Goal: Complete application form: Complete application form

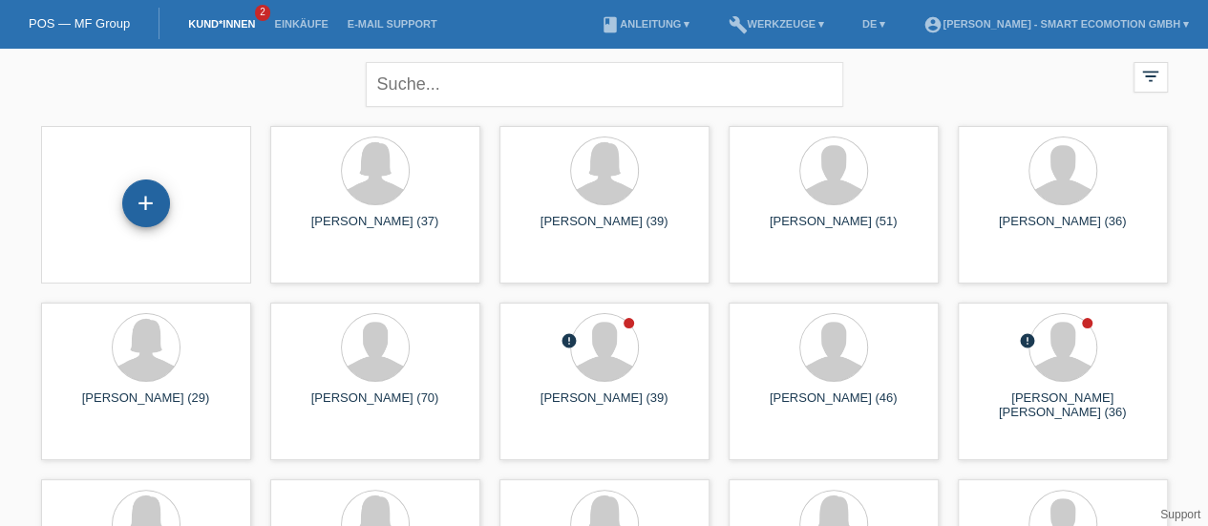
click at [147, 203] on div "+" at bounding box center [146, 204] width 48 height 48
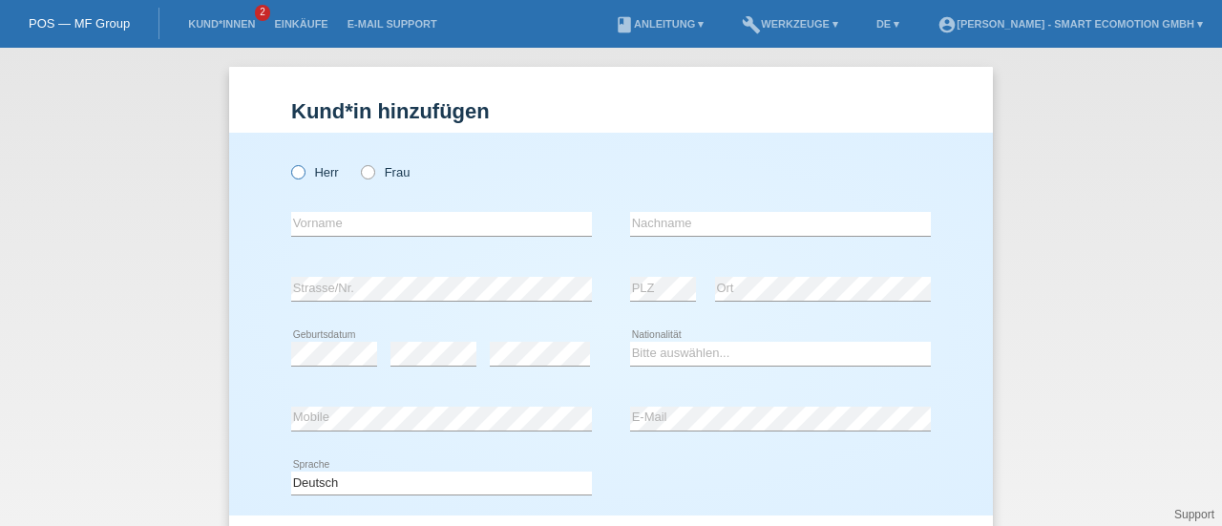
click at [288, 162] on icon at bounding box center [288, 162] width 0 height 0
click at [292, 170] on input "Herr" at bounding box center [297, 171] width 12 height 12
radio input "true"
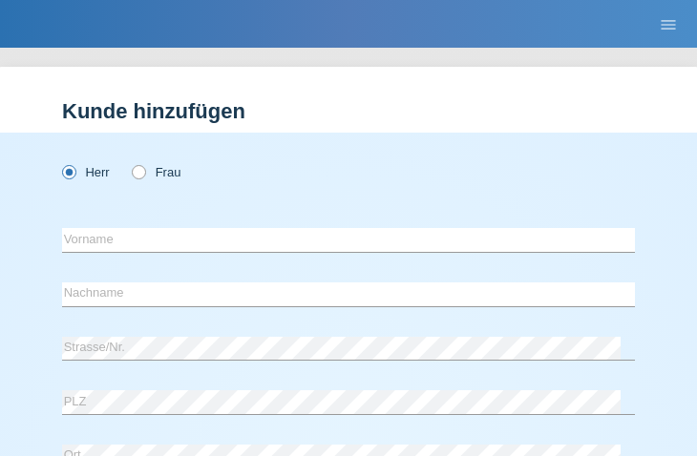
click at [162, 268] on div "error Vorname error Nachname" at bounding box center [348, 270] width 573 height 108
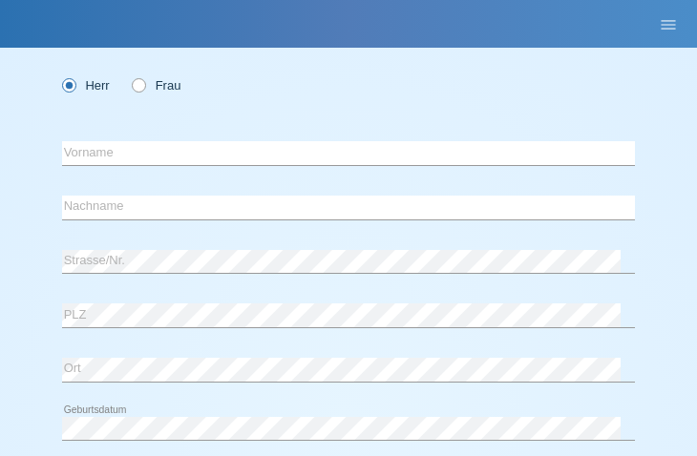
scroll to position [86, 0]
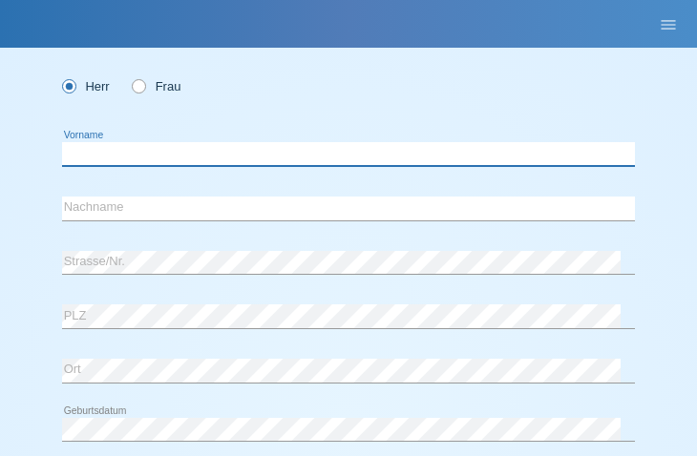
click at [95, 152] on input "text" at bounding box center [348, 154] width 573 height 24
type input "Hesham"
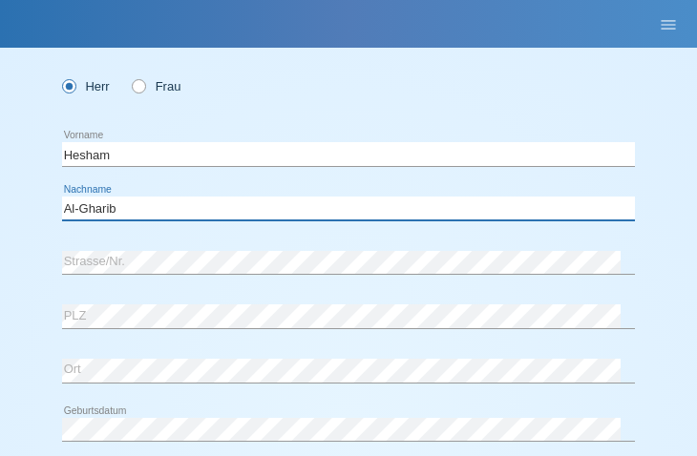
type input "Al-Gharib"
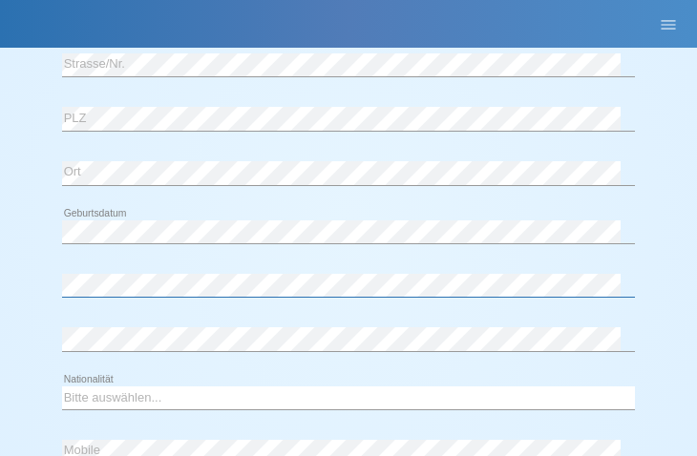
scroll to position [295, 0]
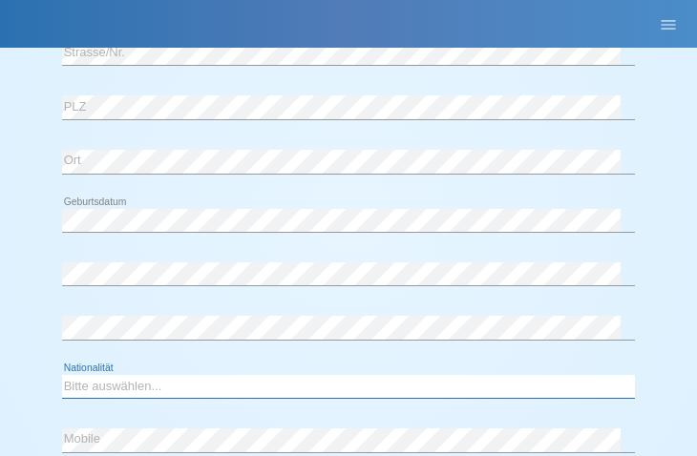
click at [119, 383] on select "Bitte auswählen... Schweiz Deutschland Liechtenstein Österreich ------------ Af…" at bounding box center [348, 386] width 573 height 23
select select "CH"
click at [62, 375] on select "Bitte auswählen... Schweiz Deutschland Liechtenstein Österreich ------------ Af…" at bounding box center [348, 386] width 573 height 23
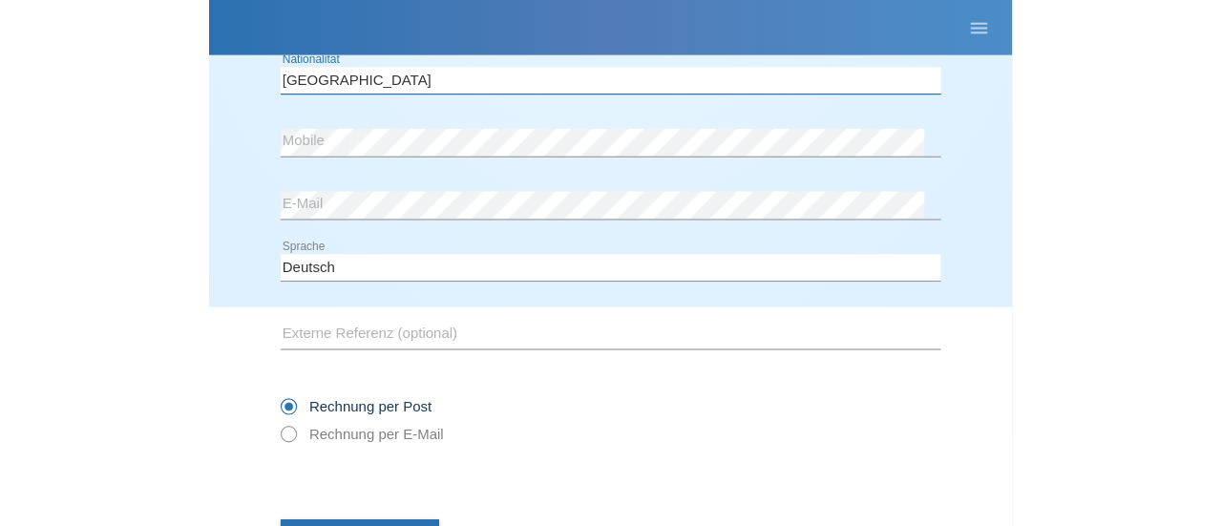
scroll to position [616, 0]
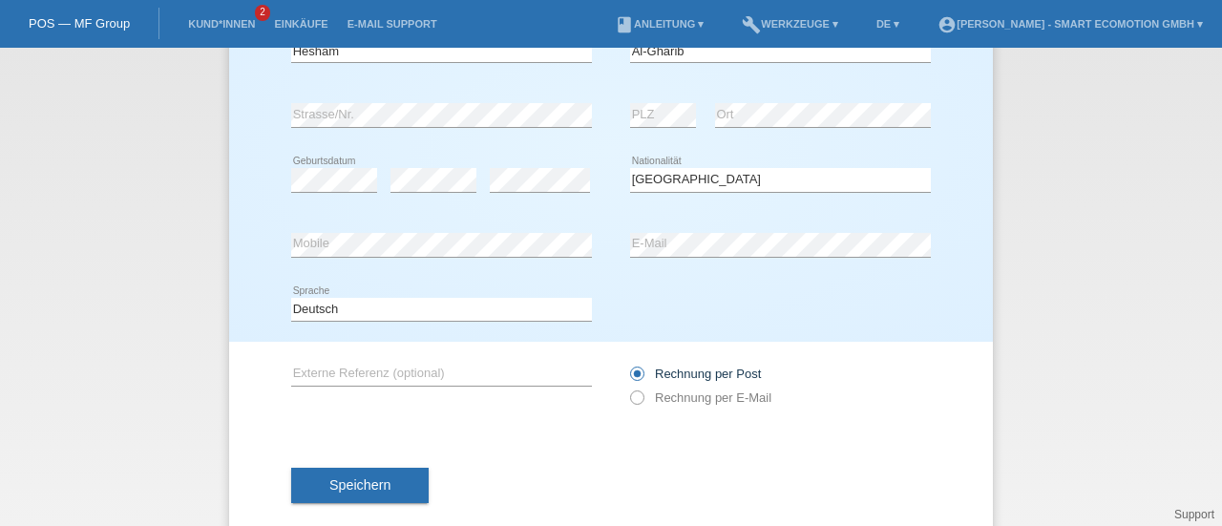
scroll to position [206, 0]
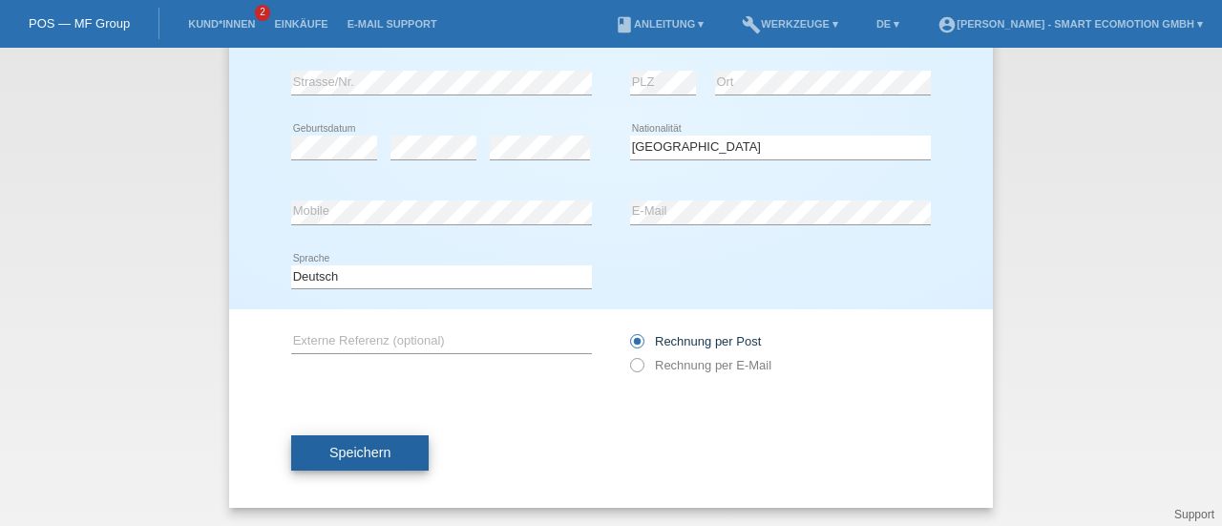
click at [346, 460] on button "Speichern" at bounding box center [359, 453] width 137 height 36
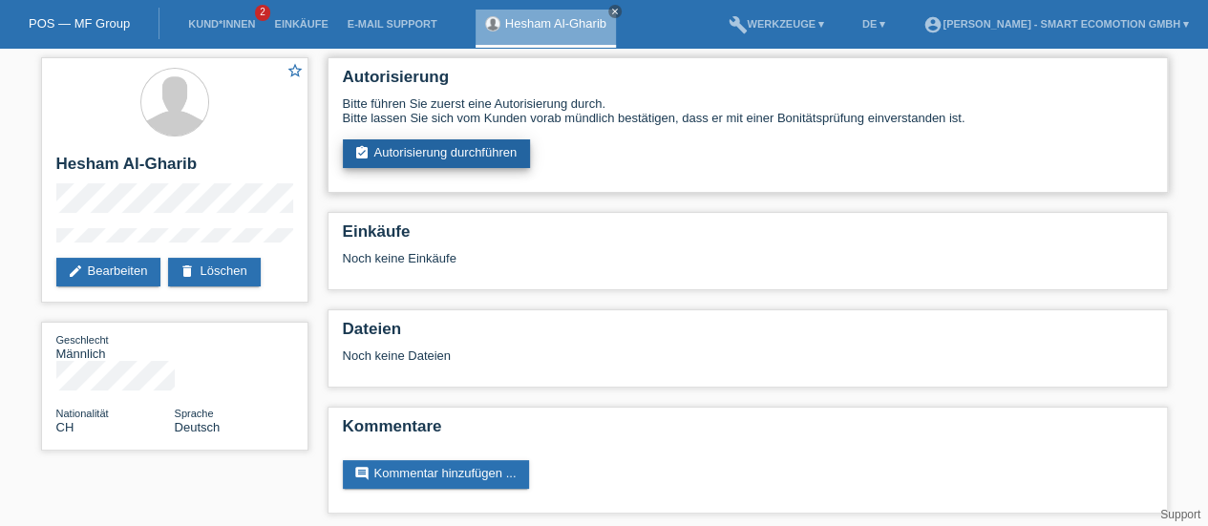
click at [460, 150] on link "assignment_turned_in Autorisierung durchführen" at bounding box center [437, 153] width 188 height 29
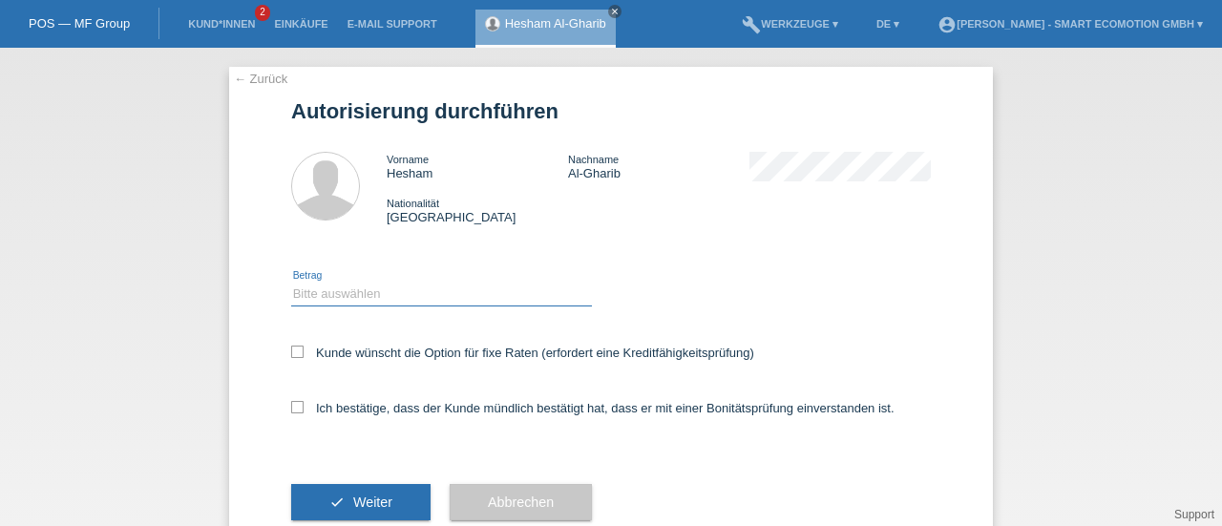
click at [301, 297] on select "Bitte auswählen CHF 1.00 - CHF 499.00 CHF 500.00 - CHF 1'999.00 CHF 2'000.00 - …" at bounding box center [441, 294] width 301 height 23
select select "3"
click at [291, 283] on select "Bitte auswählen CHF 1.00 - CHF 499.00 CHF 500.00 - CHF 1'999.00 CHF 2'000.00 - …" at bounding box center [441, 294] width 301 height 23
click at [291, 353] on icon at bounding box center [297, 352] width 12 height 12
click at [291, 353] on input "Kunde wünscht die Option für fixe Raten (erfordert eine Kreditfähigkeitsprüfung)" at bounding box center [297, 352] width 12 height 12
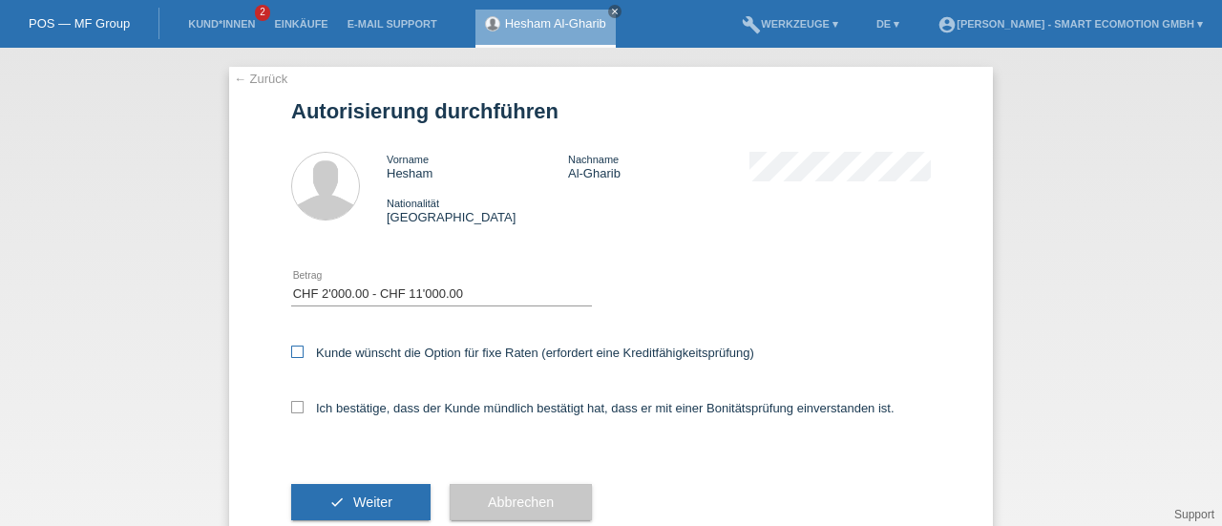
checkbox input "true"
click at [291, 412] on icon at bounding box center [297, 407] width 12 height 12
click at [291, 412] on input "Ich bestätige, dass der Kunde mündlich bestätigt hat, dass er mit einer Bonität…" at bounding box center [297, 407] width 12 height 12
checkbox input "true"
click at [353, 507] on span "Weiter" at bounding box center [372, 502] width 39 height 15
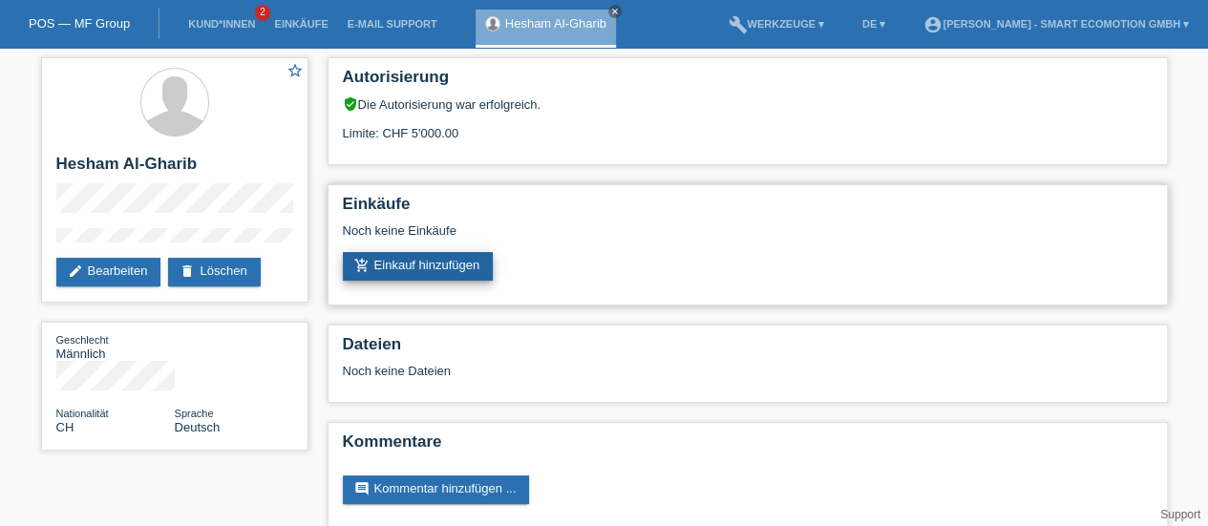
click at [389, 264] on link "add_shopping_cart Einkauf hinzufügen" at bounding box center [418, 266] width 151 height 29
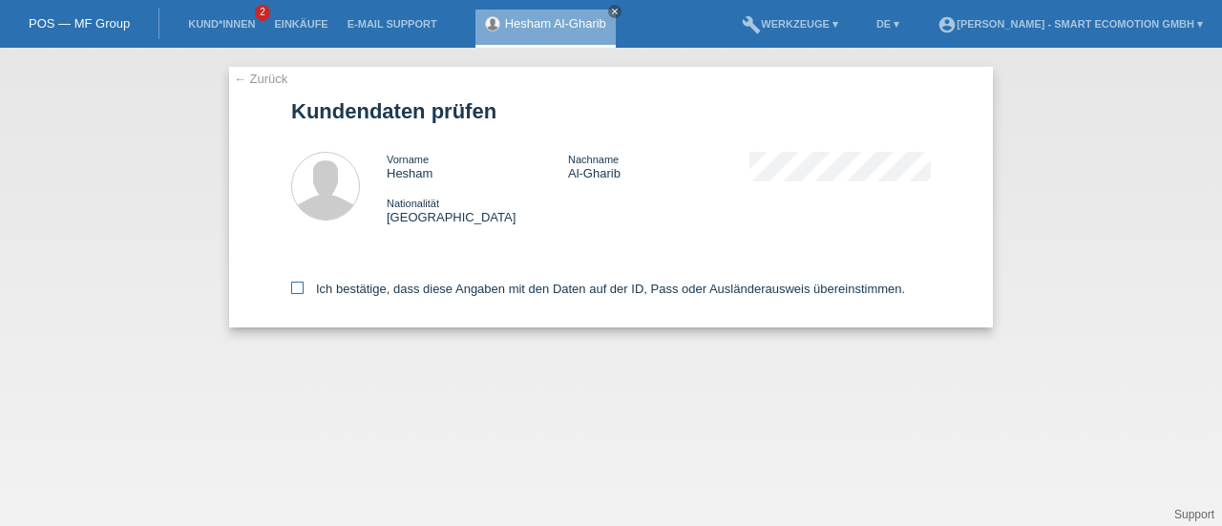
click at [295, 286] on icon at bounding box center [297, 288] width 12 height 12
click at [295, 286] on input "Ich bestätige, dass diese Angaben mit den Daten auf der ID, Pass oder Ausländer…" at bounding box center [297, 288] width 12 height 12
checkbox input "true"
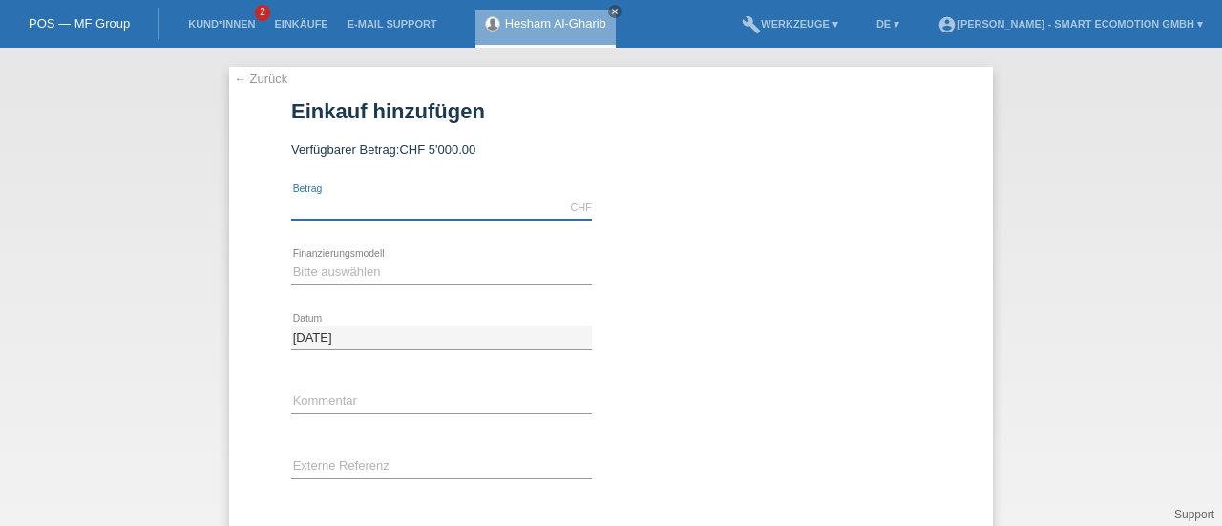
click at [332, 213] on input "text" at bounding box center [441, 208] width 301 height 24
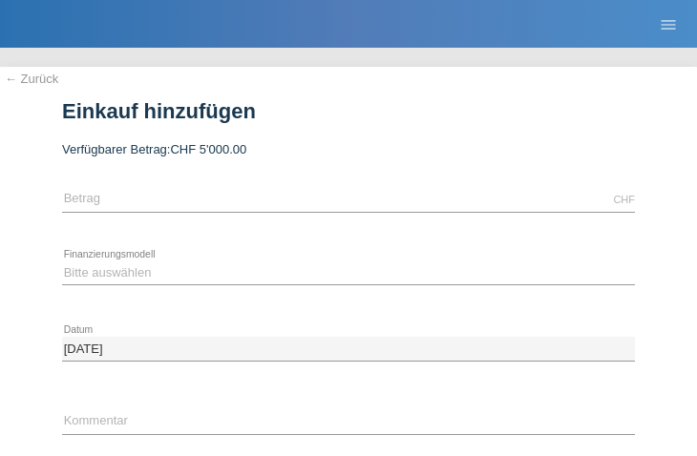
click at [404, 58] on div "← Zurück Einkauf hinzufügen Verfügbarer Betrag: CHF 5'000.00" at bounding box center [348, 252] width 697 height 409
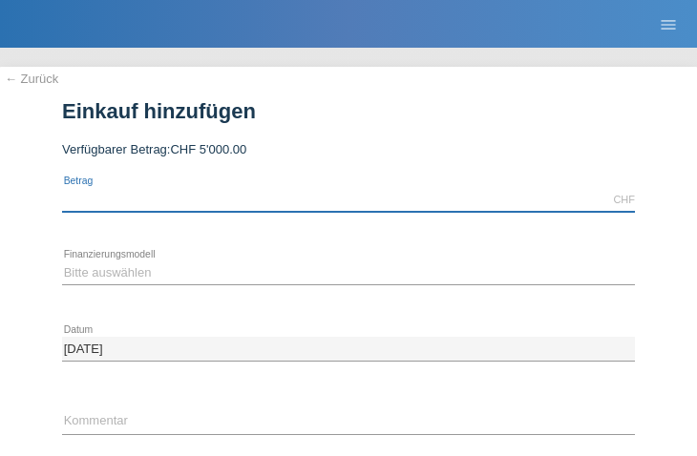
click at [220, 194] on input "text" at bounding box center [348, 200] width 573 height 24
click at [90, 200] on input "text" at bounding box center [348, 200] width 573 height 24
type input "3390.00"
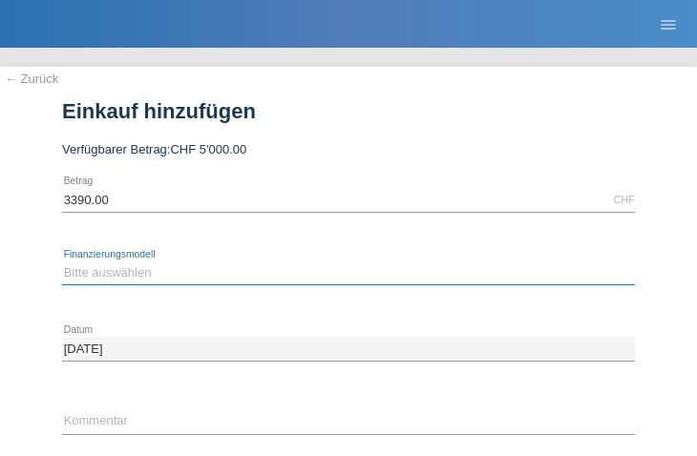
click at [118, 277] on select "Bitte auswählen Kauf auf Rechnung mit Teilzahlungsoption Fixe Raten" at bounding box center [348, 273] width 573 height 23
select select "205"
click at [62, 262] on select "Bitte auswählen Kauf auf Rechnung mit Teilzahlungsoption Fixe Raten" at bounding box center [348, 273] width 573 height 23
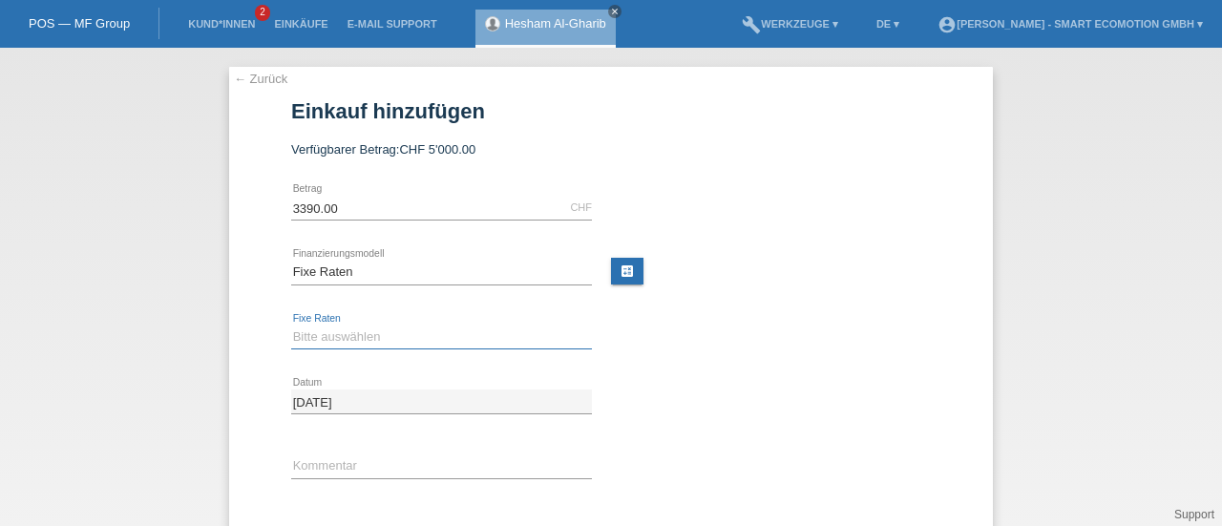
click at [344, 337] on select "Bitte auswählen 12 Raten 24 Raten 36 Raten 48 Raten" at bounding box center [441, 337] width 301 height 23
select select "550"
click at [291, 326] on select "Bitte auswählen 12 Raten 24 Raten 36 Raten 48 Raten" at bounding box center [441, 337] width 301 height 23
click at [258, 370] on div "← Zurück Einkauf hinzufügen Verfügbarer Betrag: CHF 5'000.00 3390.00 error" at bounding box center [611, 371] width 764 height 608
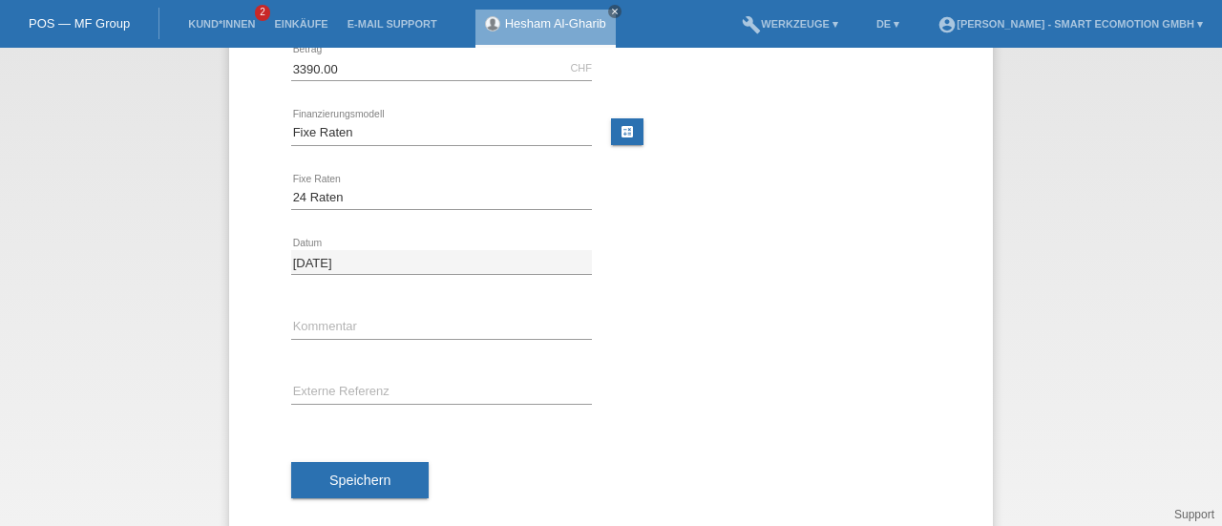
scroll to position [166, 0]
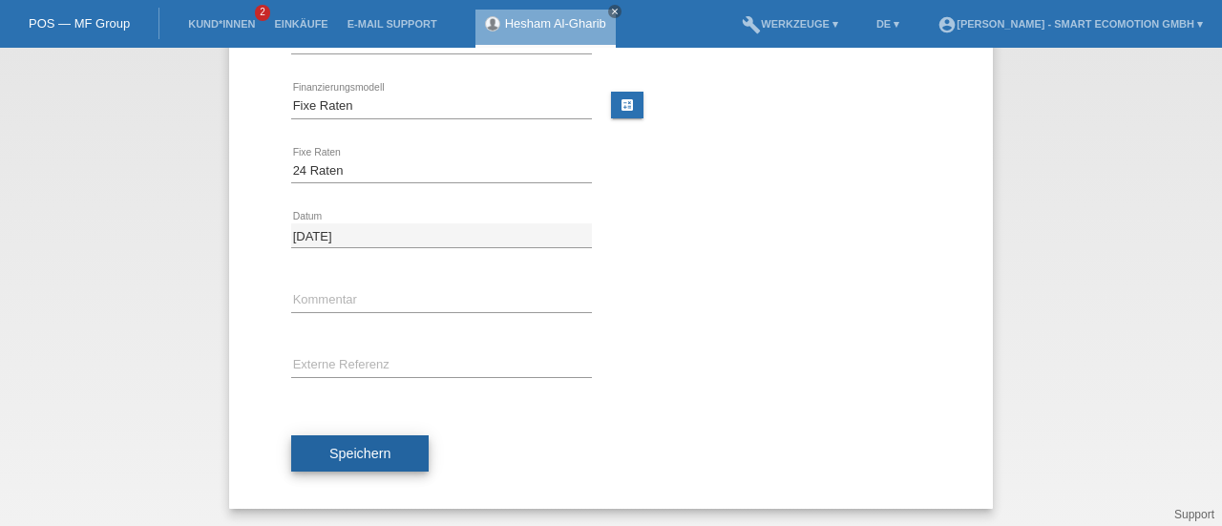
click at [352, 454] on span "Speichern" at bounding box center [359, 453] width 61 height 15
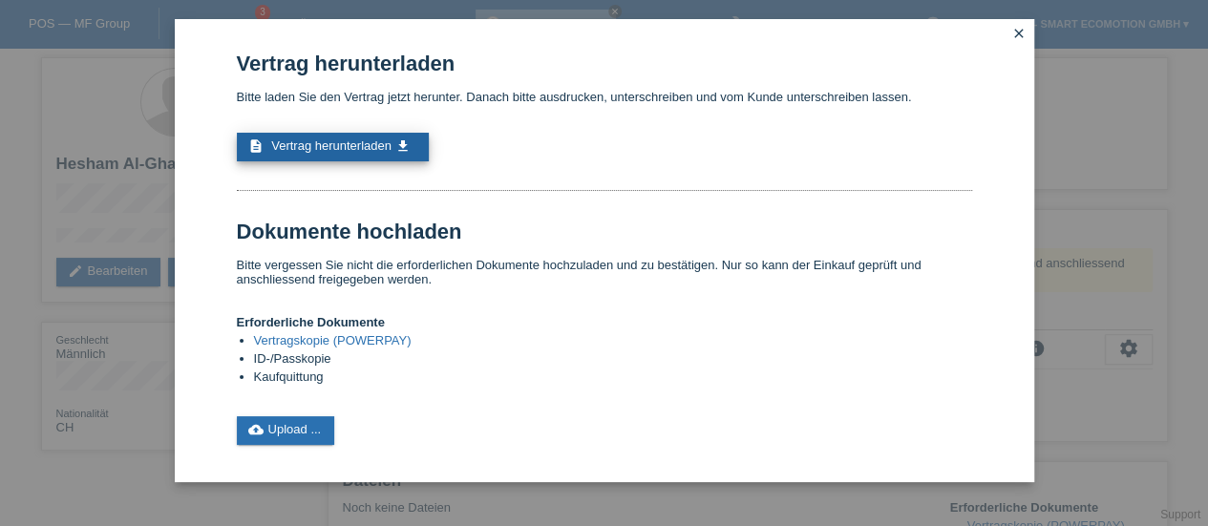
click at [386, 148] on span "Vertrag herunterladen" at bounding box center [331, 145] width 120 height 14
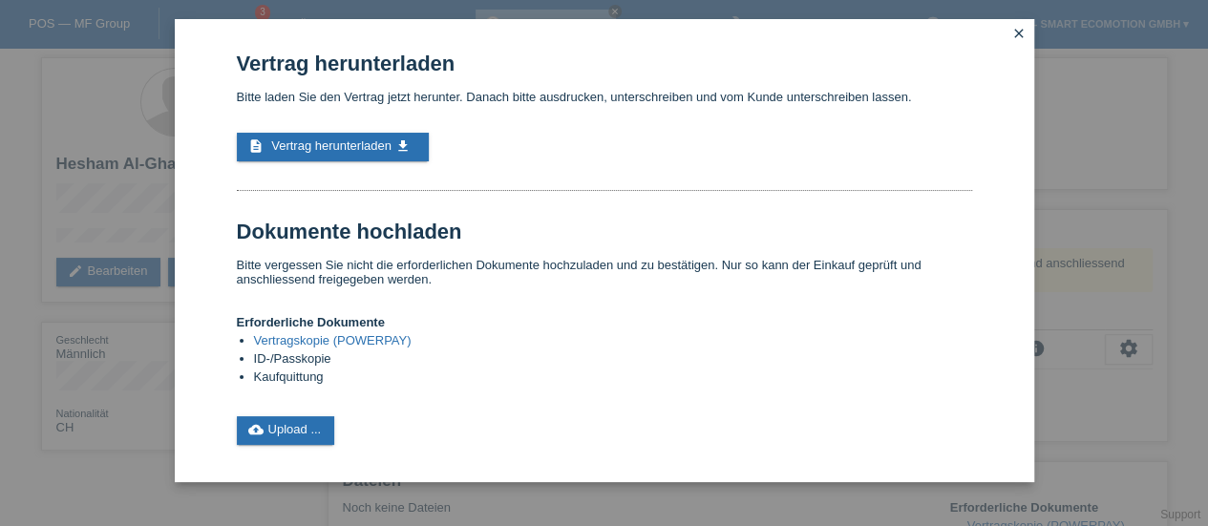
click at [1018, 35] on icon "close" at bounding box center [1018, 33] width 15 height 15
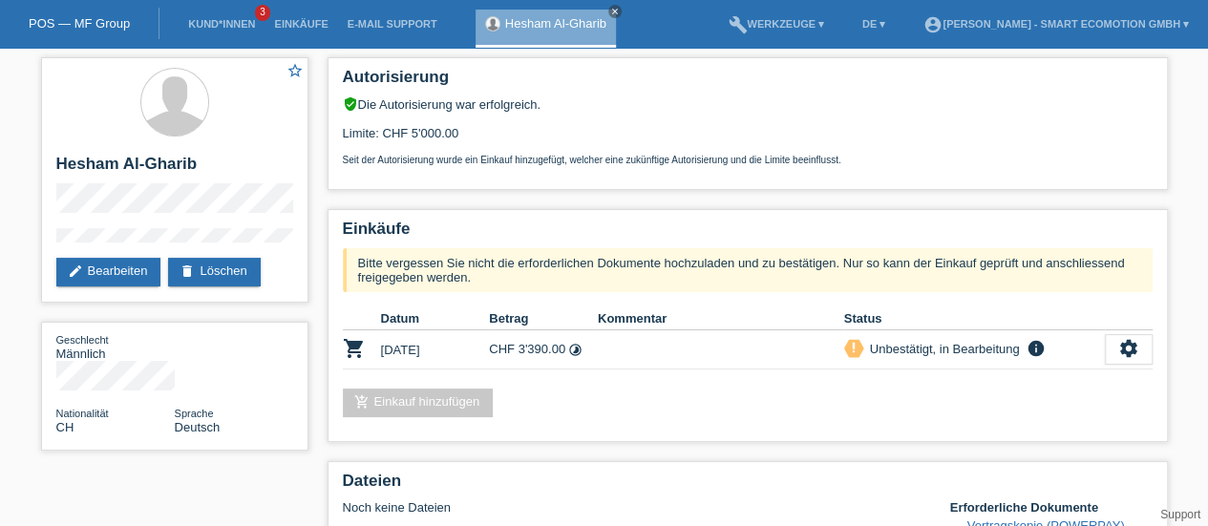
click at [89, 20] on link "POS — MF Group" at bounding box center [79, 23] width 101 height 14
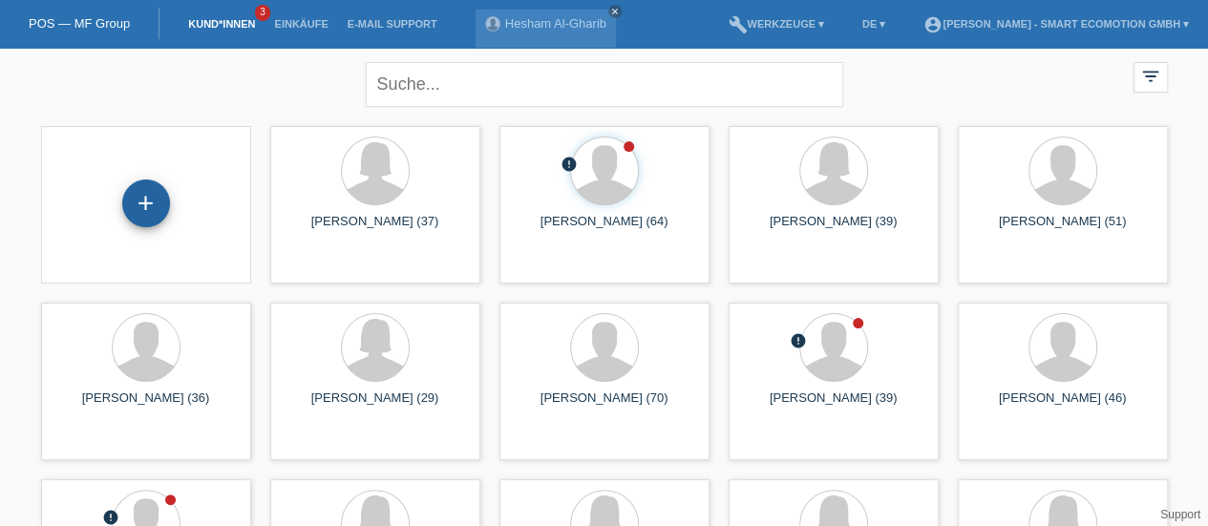
click at [146, 211] on div "+" at bounding box center [146, 204] width 48 height 48
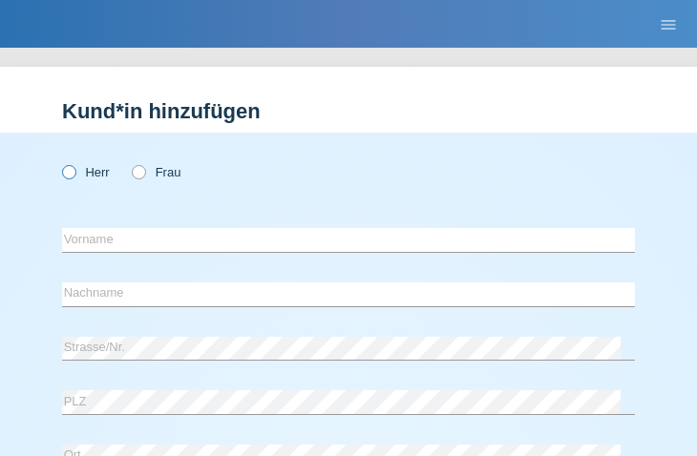
click at [59, 162] on icon at bounding box center [59, 162] width 0 height 0
click at [74, 171] on input "Herr" at bounding box center [68, 171] width 12 height 12
radio input "true"
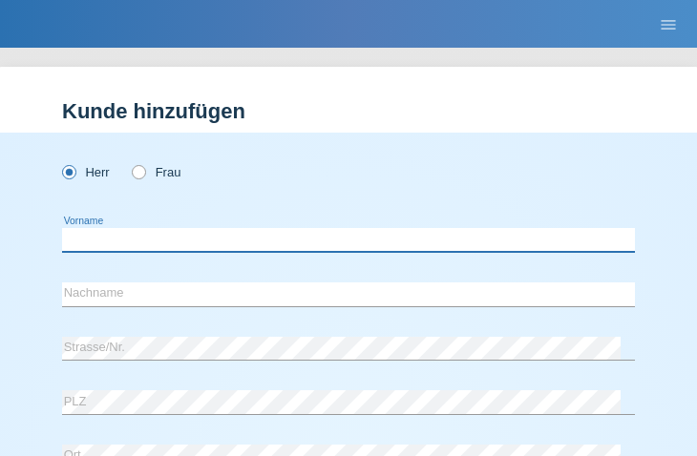
click at [78, 241] on input "text" at bounding box center [348, 240] width 573 height 24
type input "Nagan"
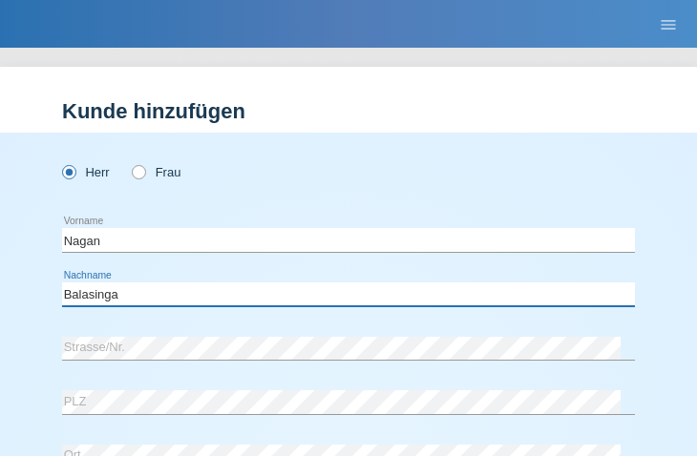
type input "Balasingam"
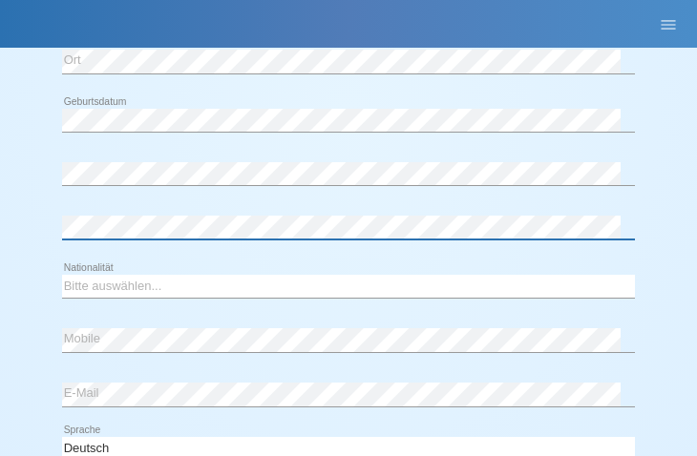
scroll to position [396, 0]
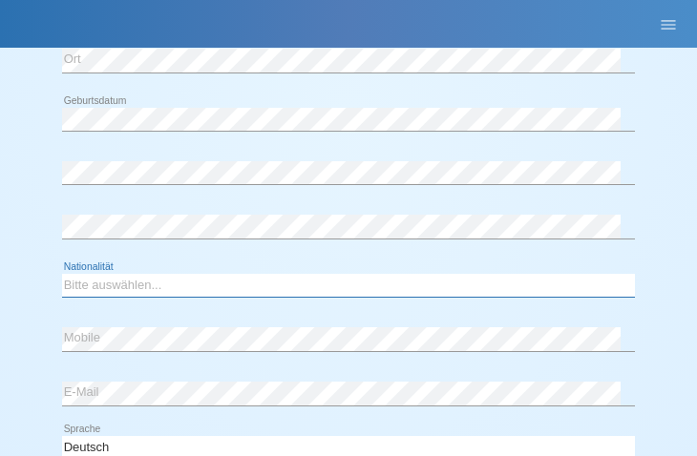
click at [101, 274] on select "Bitte auswählen... Schweiz Deutschland Liechtenstein Österreich ------------ Af…" at bounding box center [348, 285] width 573 height 23
click at [62, 274] on select "Bitte auswählen... Schweiz Deutschland Liechtenstein Österreich ------------ Af…" at bounding box center [348, 285] width 573 height 23
click at [100, 278] on select "Bitte auswählen... Schweiz Deutschland Liechtenstein Österreich ------------ Af…" at bounding box center [348, 285] width 573 height 23
select select "LK"
click at [62, 274] on select "Bitte auswählen... Schweiz Deutschland Liechtenstein Österreich ------------ Af…" at bounding box center [348, 285] width 573 height 23
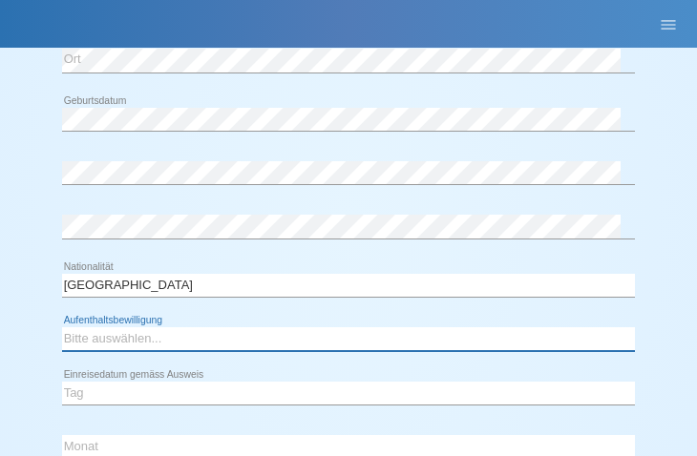
click at [81, 334] on select "Bitte auswählen... C B B - Flüchtlingsstatus Andere" at bounding box center [348, 338] width 573 height 23
select select "B"
click at [62, 327] on select "Bitte auswählen... C B B - Flüchtlingsstatus Andere" at bounding box center [348, 338] width 573 height 23
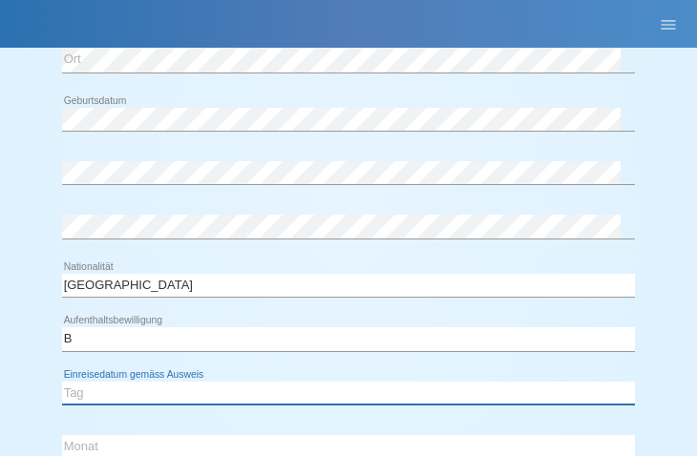
click at [111, 390] on select "Tag 01 02 03 04 05 06 07 08 09 10 11" at bounding box center [348, 393] width 573 height 23
select select "02"
click at [62, 382] on select "Tag 01 02 03 04 05 06 07 08 09 10 11" at bounding box center [348, 393] width 573 height 23
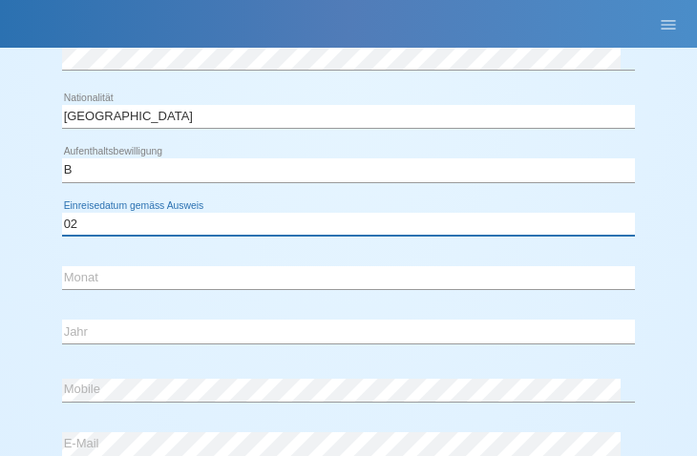
scroll to position [567, 0]
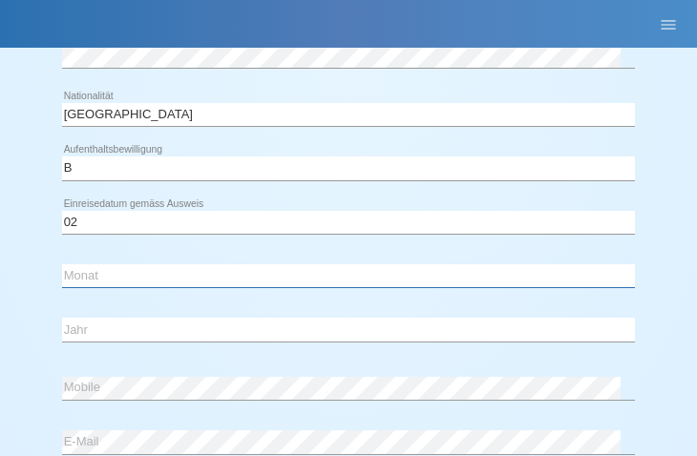
click at [82, 268] on select "Monat 01 02 03 04 05 06 07 08 09 10 11" at bounding box center [348, 275] width 573 height 23
select select "06"
click at [62, 264] on select "Monat 01 02 03 04 05 06 07 08 09 10 11" at bounding box center [348, 275] width 573 height 23
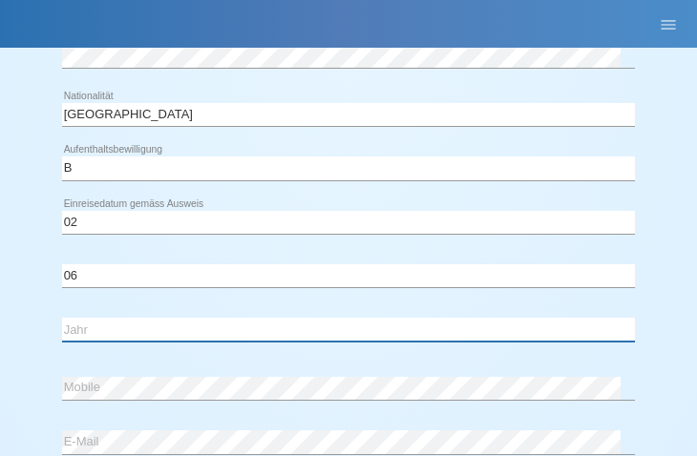
click at [116, 327] on select "Jahr 2025 2024 2023 2022 2021 2020 2019 2018 2017 2016 2015 2014 2013 2012 2011…" at bounding box center [348, 329] width 573 height 23
select select "1989"
click at [62, 318] on select "Jahr 2025 2024 2023 2022 2021 2020 2019 2018 2017 2016 2015 2014 2013 2012 2011…" at bounding box center [348, 329] width 573 height 23
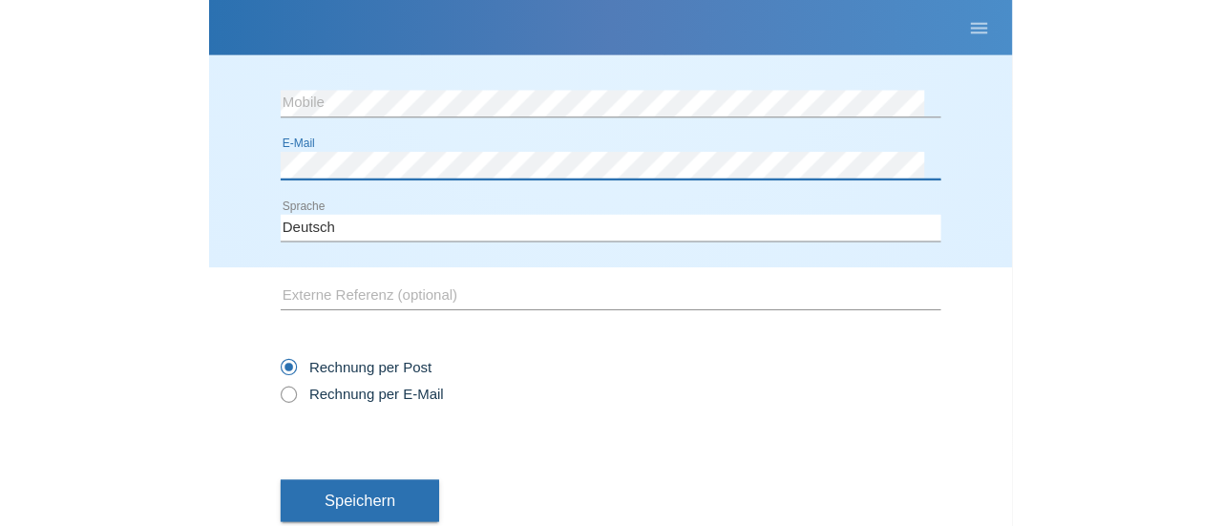
scroll to position [914, 0]
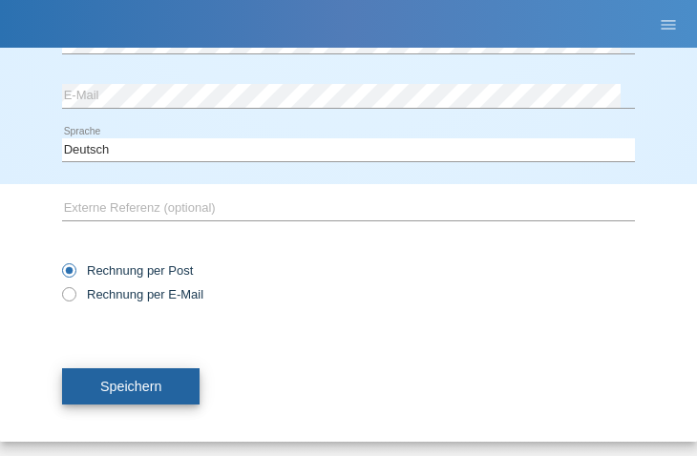
click at [145, 381] on span "Speichern" at bounding box center [130, 386] width 61 height 15
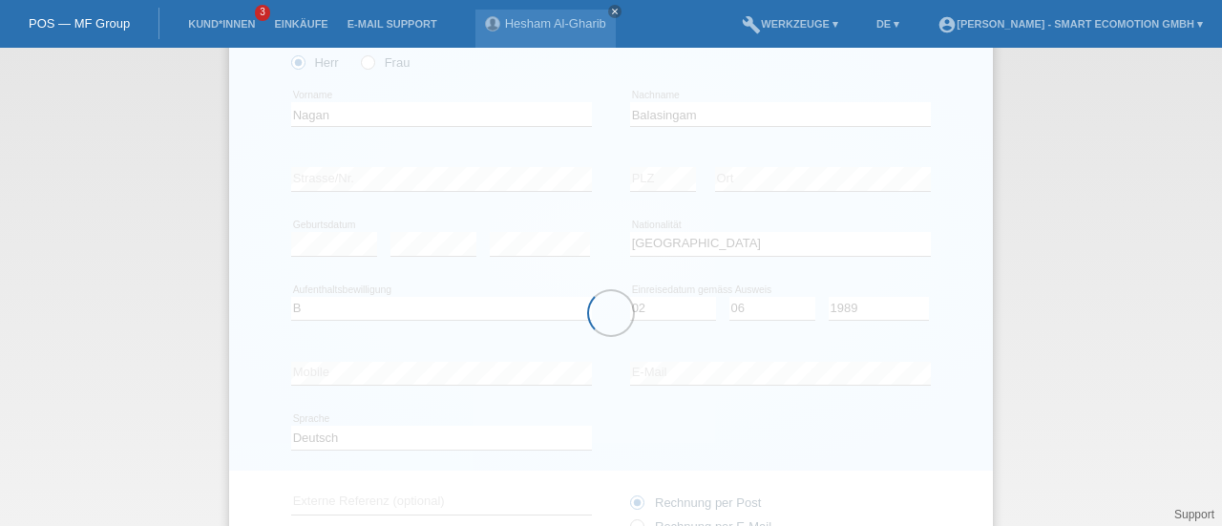
scroll to position [0, 0]
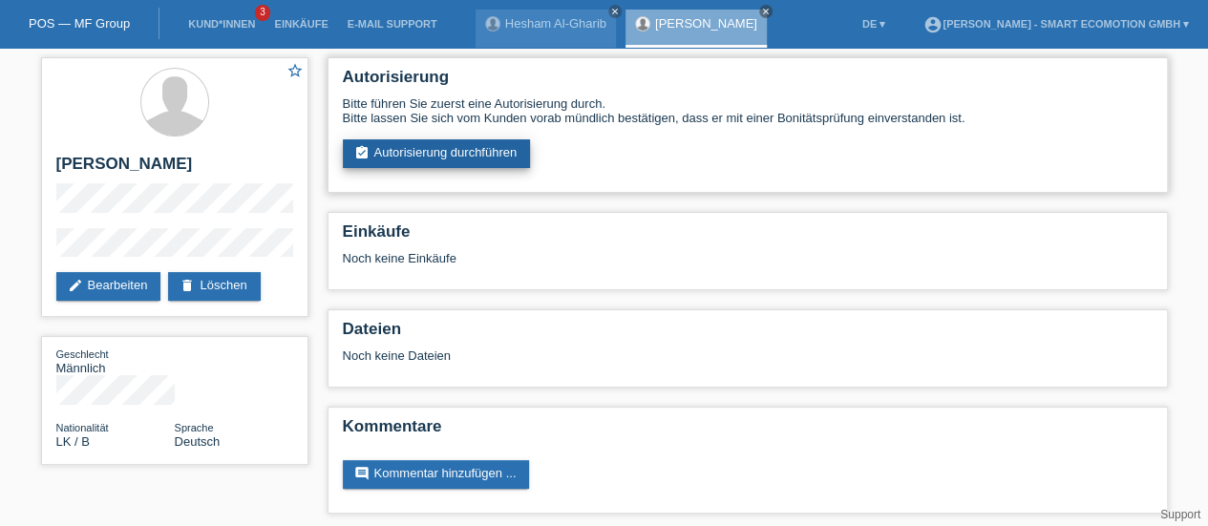
click at [398, 159] on link "assignment_turned_in Autorisierung durchführen" at bounding box center [437, 153] width 188 height 29
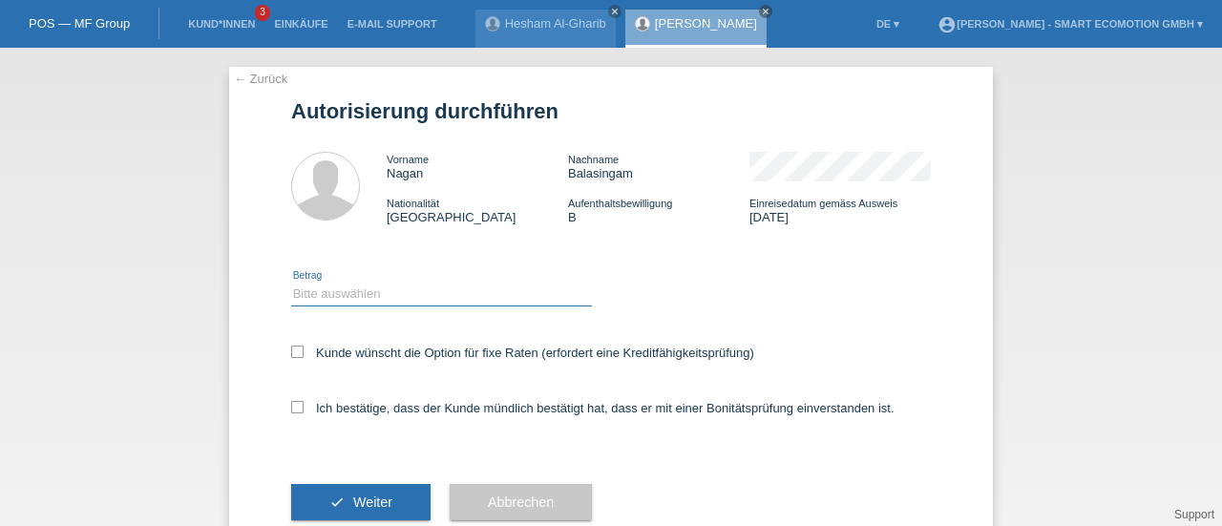
click at [300, 304] on select "Bitte auswählen CHF 1.00 - CHF 499.00 CHF 500.00 - CHF 1'999.00 CHF 2'000.00 - …" at bounding box center [441, 294] width 301 height 23
select select "3"
click at [291, 283] on select "Bitte auswählen CHF 1.00 - CHF 499.00 CHF 500.00 - CHF 1'999.00 CHF 2'000.00 - …" at bounding box center [441, 294] width 301 height 23
click at [291, 349] on icon at bounding box center [297, 352] width 12 height 12
click at [291, 349] on input "Kunde wünscht die Option für fixe Raten (erfordert eine Kreditfähigkeitsprüfung)" at bounding box center [297, 352] width 12 height 12
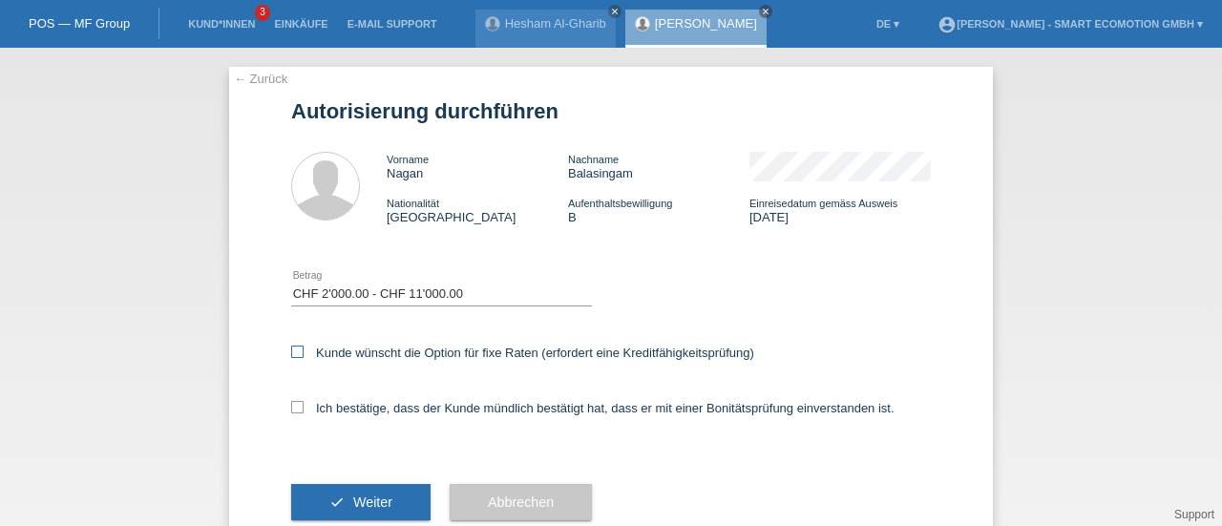
checkbox input "true"
click at [291, 408] on icon at bounding box center [297, 407] width 12 height 12
click at [291, 408] on input "Ich bestätige, dass der Kunde mündlich bestätigt hat, dass er mit einer Bonität…" at bounding box center [297, 407] width 12 height 12
checkbox input "true"
click at [338, 501] on button "check Weiter" at bounding box center [360, 502] width 139 height 36
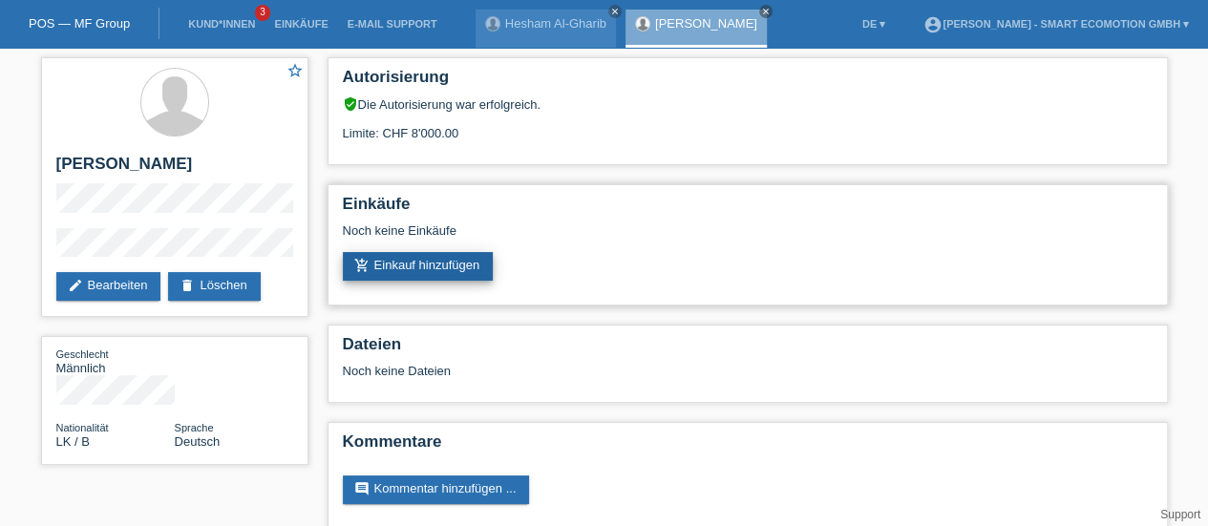
click at [391, 270] on link "add_shopping_cart Einkauf hinzufügen" at bounding box center [418, 266] width 151 height 29
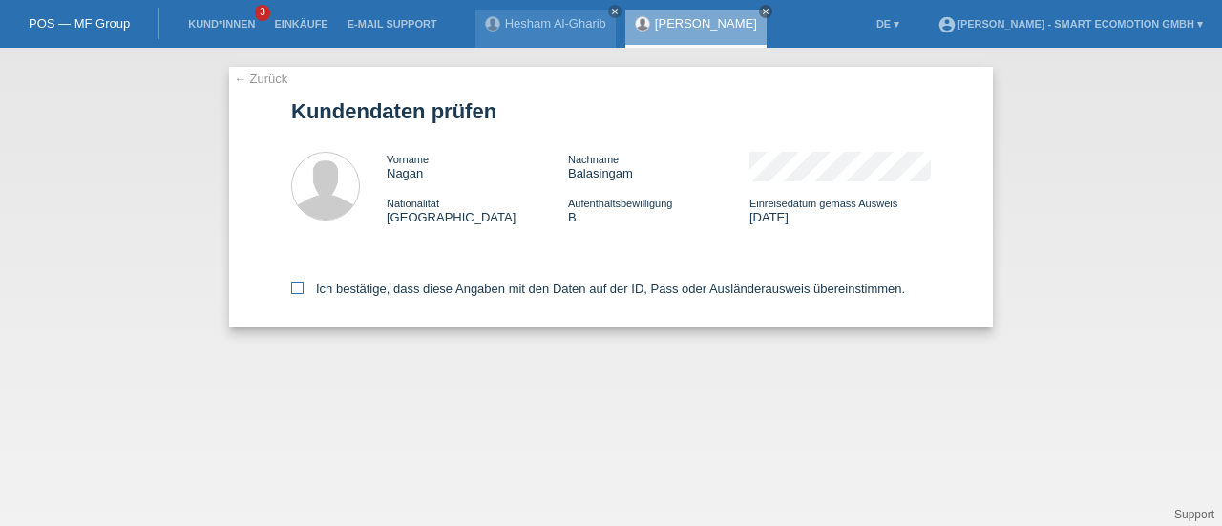
click at [292, 287] on icon at bounding box center [297, 288] width 12 height 12
click at [292, 287] on input "Ich bestätige, dass diese Angaben mit den Daten auf der ID, Pass oder Ausländer…" at bounding box center [297, 288] width 12 height 12
checkbox input "true"
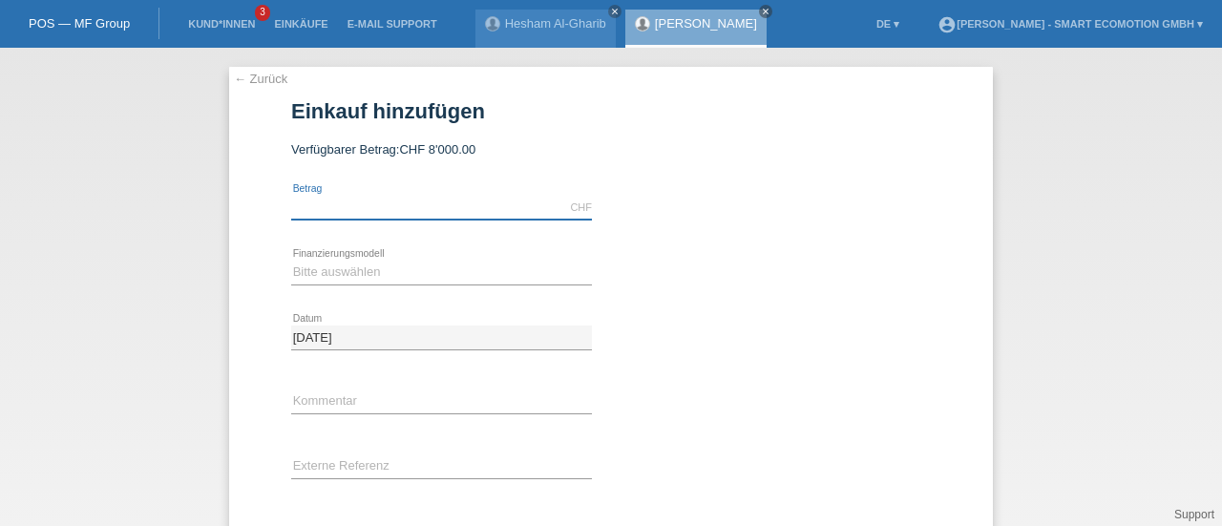
click at [336, 210] on input "text" at bounding box center [441, 208] width 301 height 24
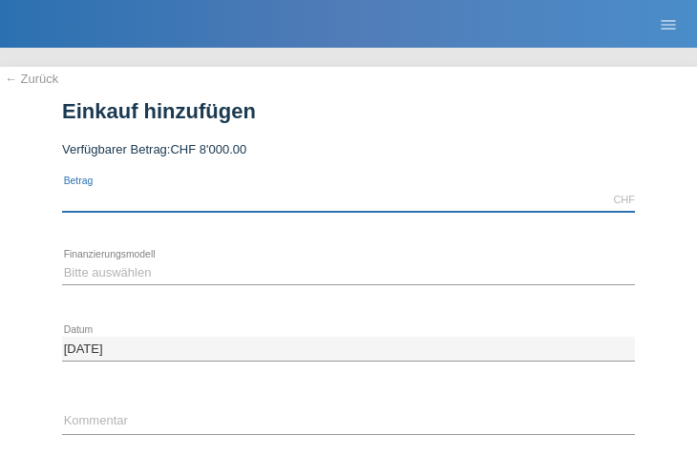
click at [99, 200] on input "text" at bounding box center [348, 200] width 573 height 24
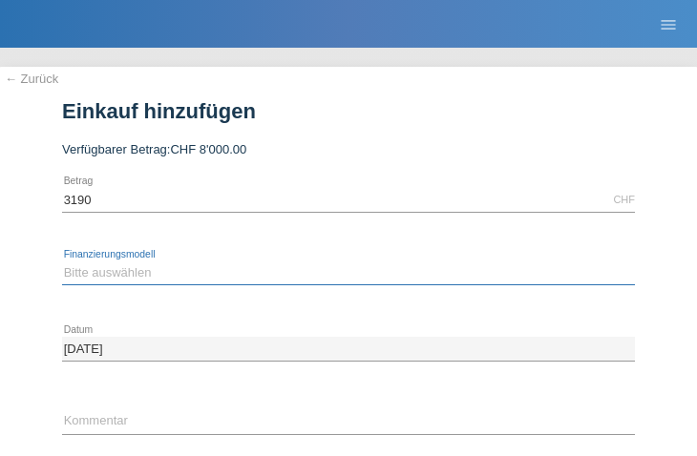
type input "3190.00"
click at [88, 276] on select "Bitte auswählen Kauf auf Rechnung mit Teilzahlungsoption Fixe Raten" at bounding box center [348, 273] width 573 height 23
select select "205"
click at [62, 262] on select "Bitte auswählen Kauf auf Rechnung mit Teilzahlungsoption Fixe Raten" at bounding box center [348, 273] width 573 height 23
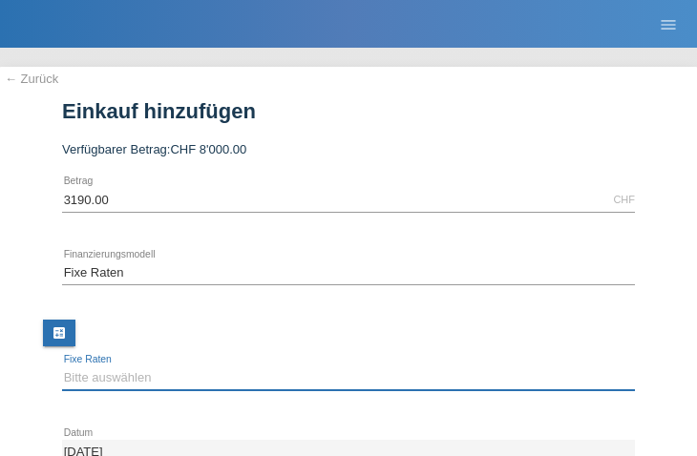
click at [118, 383] on select "Bitte auswählen 12 Raten 24 Raten 36 Raten 48 Raten" at bounding box center [348, 378] width 573 height 23
select select "550"
click at [62, 367] on select "Bitte auswählen 12 Raten 24 Raten 36 Raten 48 Raten" at bounding box center [348, 378] width 573 height 23
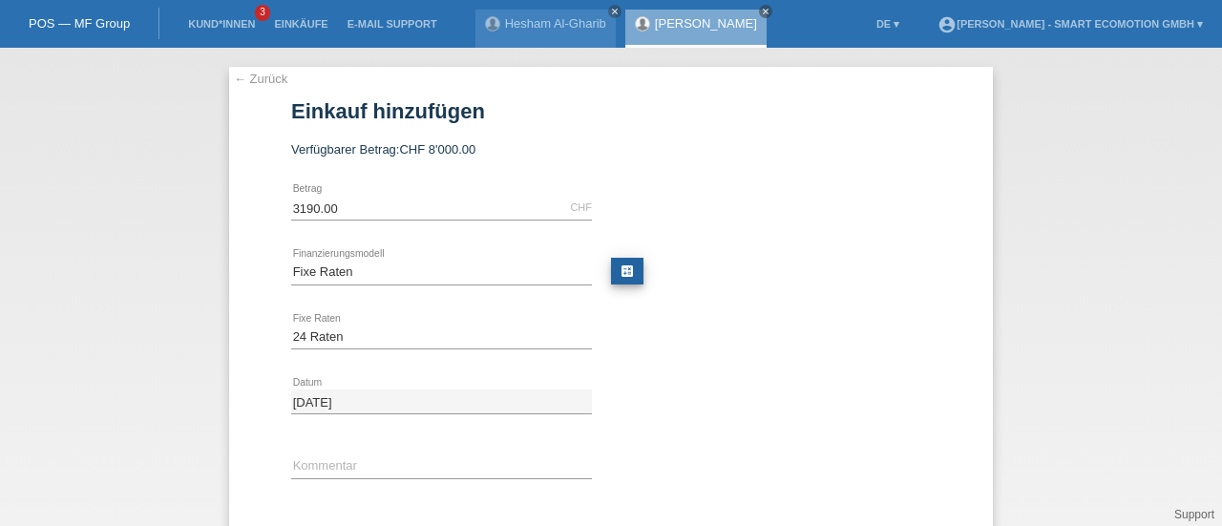
click at [615, 274] on link "calculate" at bounding box center [627, 271] width 32 height 27
type input "3190.00"
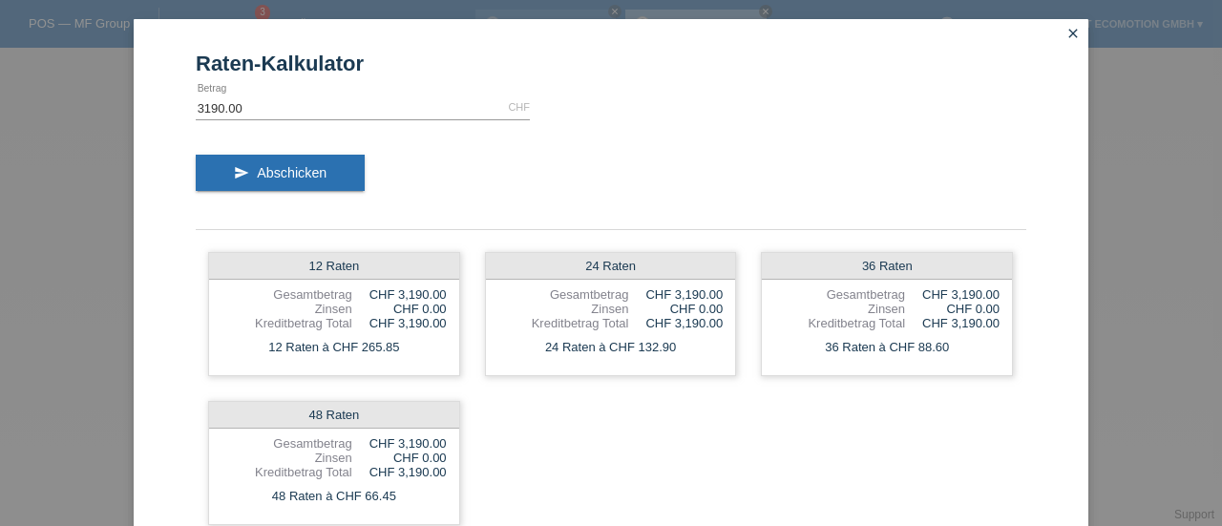
click at [1067, 33] on icon "close" at bounding box center [1073, 33] width 15 height 15
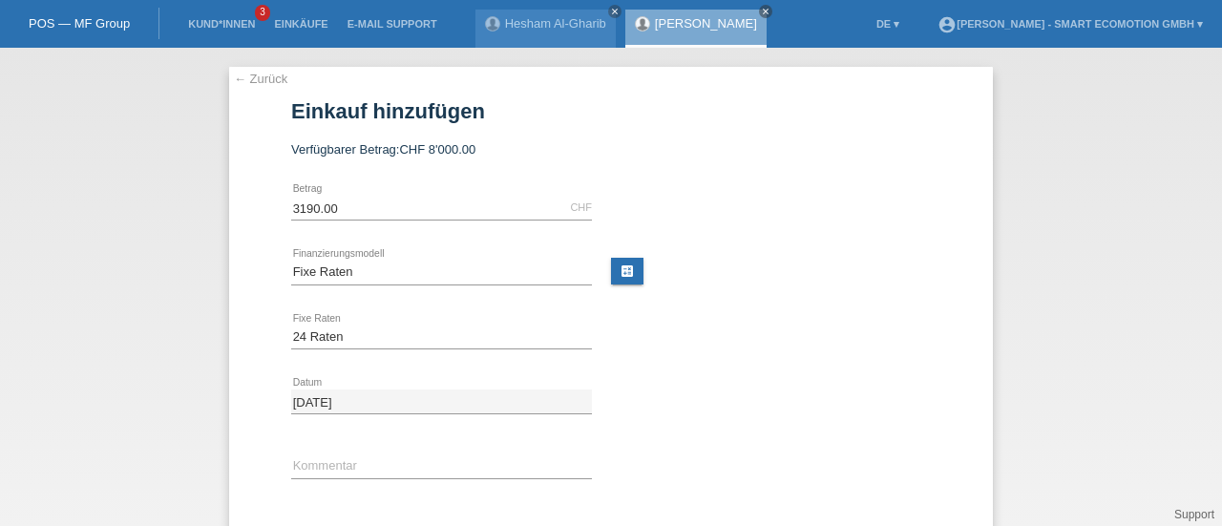
scroll to position [111, 0]
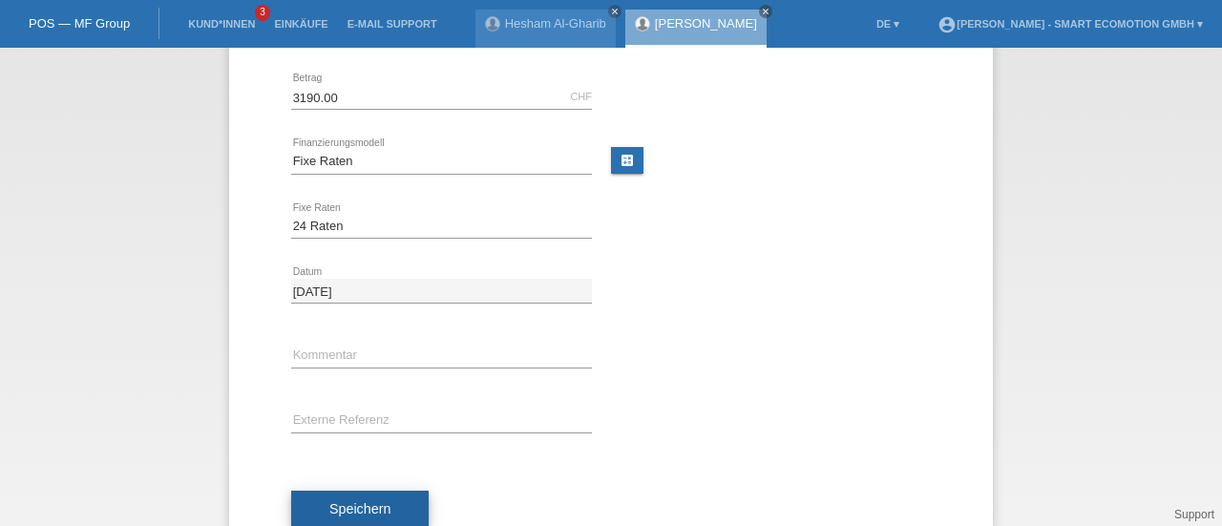
click at [334, 506] on span "Speichern" at bounding box center [359, 508] width 61 height 15
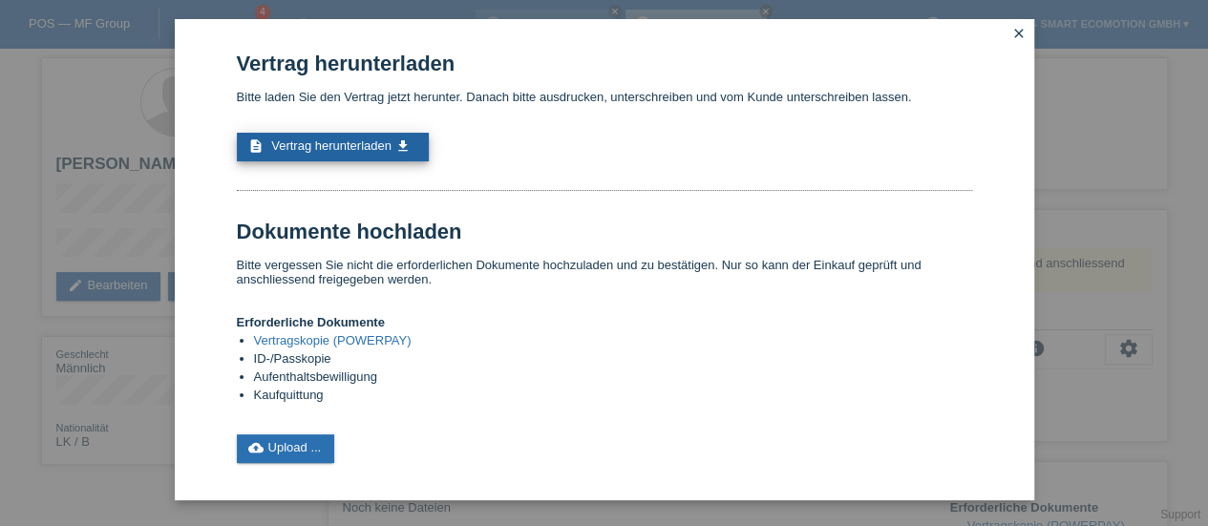
click at [372, 153] on span "Vertrag herunterladen" at bounding box center [331, 145] width 120 height 14
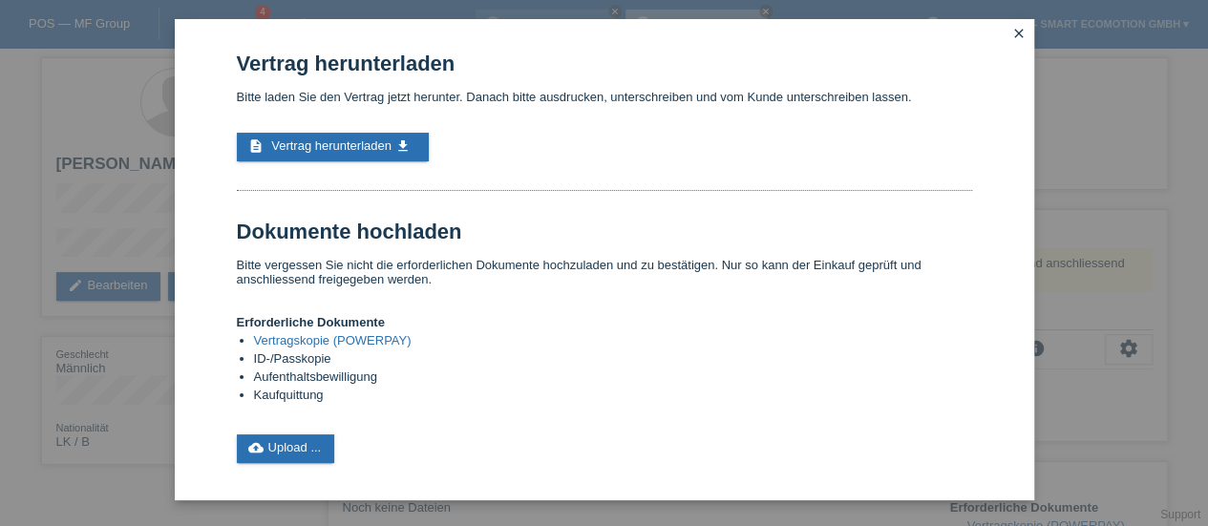
click at [1019, 33] on icon "close" at bounding box center [1018, 33] width 15 height 15
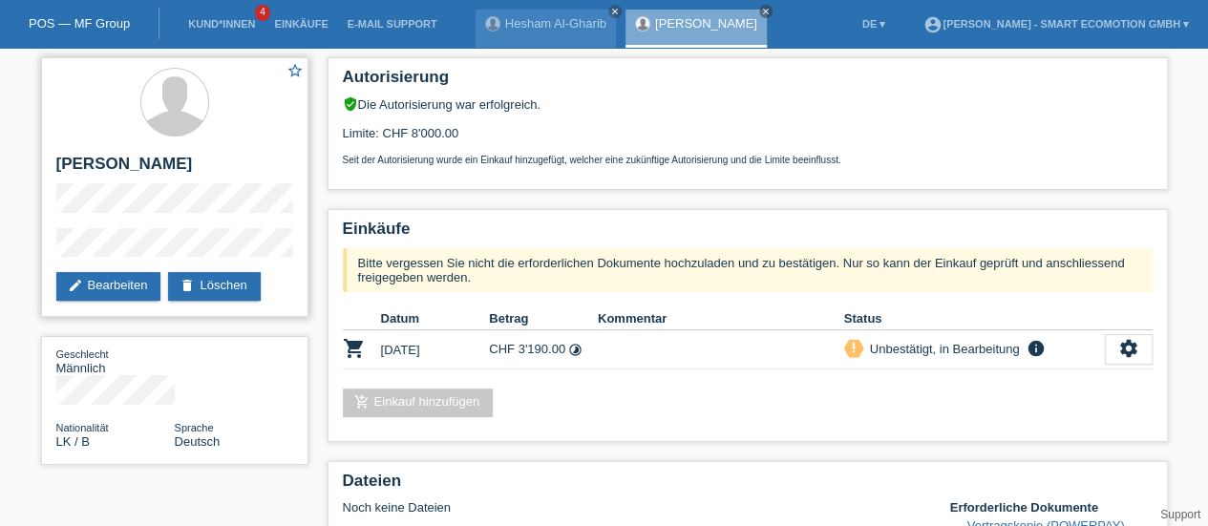
click at [134, 163] on h2 "[PERSON_NAME]" at bounding box center [174, 169] width 237 height 29
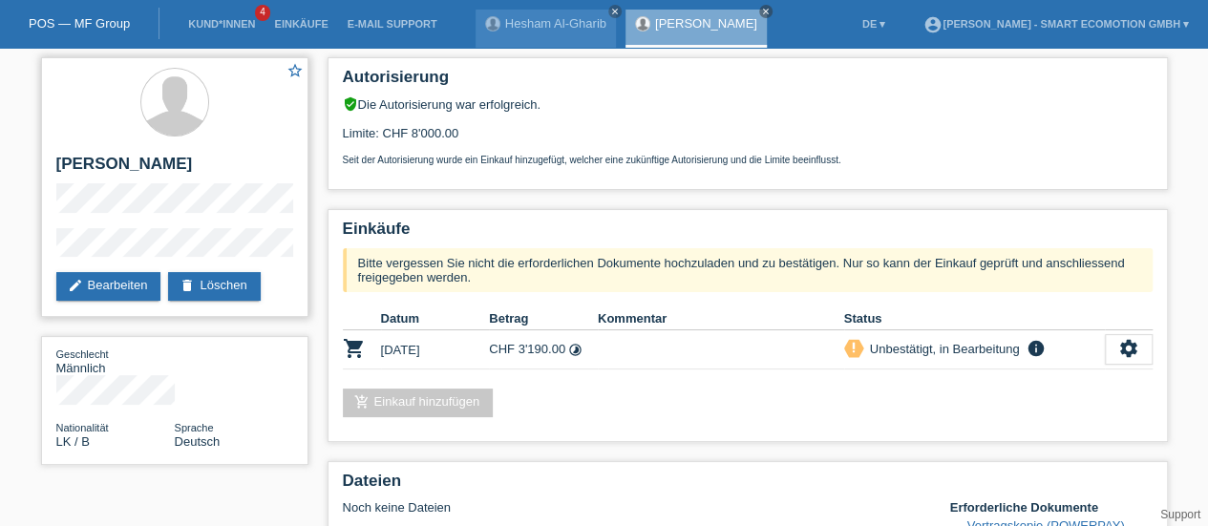
click at [50, 247] on div "star_border [PERSON_NAME] edit Bearbeiten delete Löschen" at bounding box center [174, 187] width 267 height 260
